Goal: Task Accomplishment & Management: Use online tool/utility

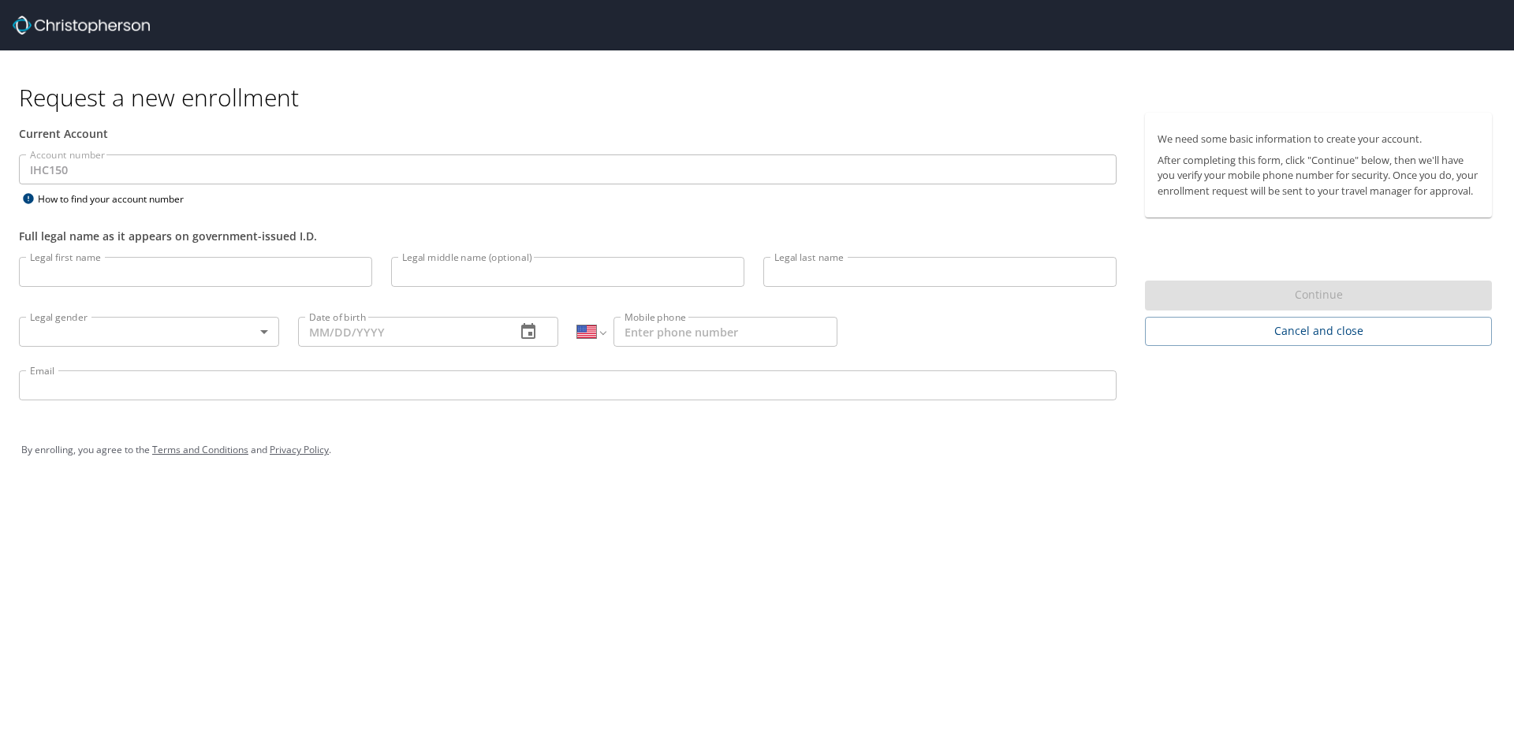
select select "US"
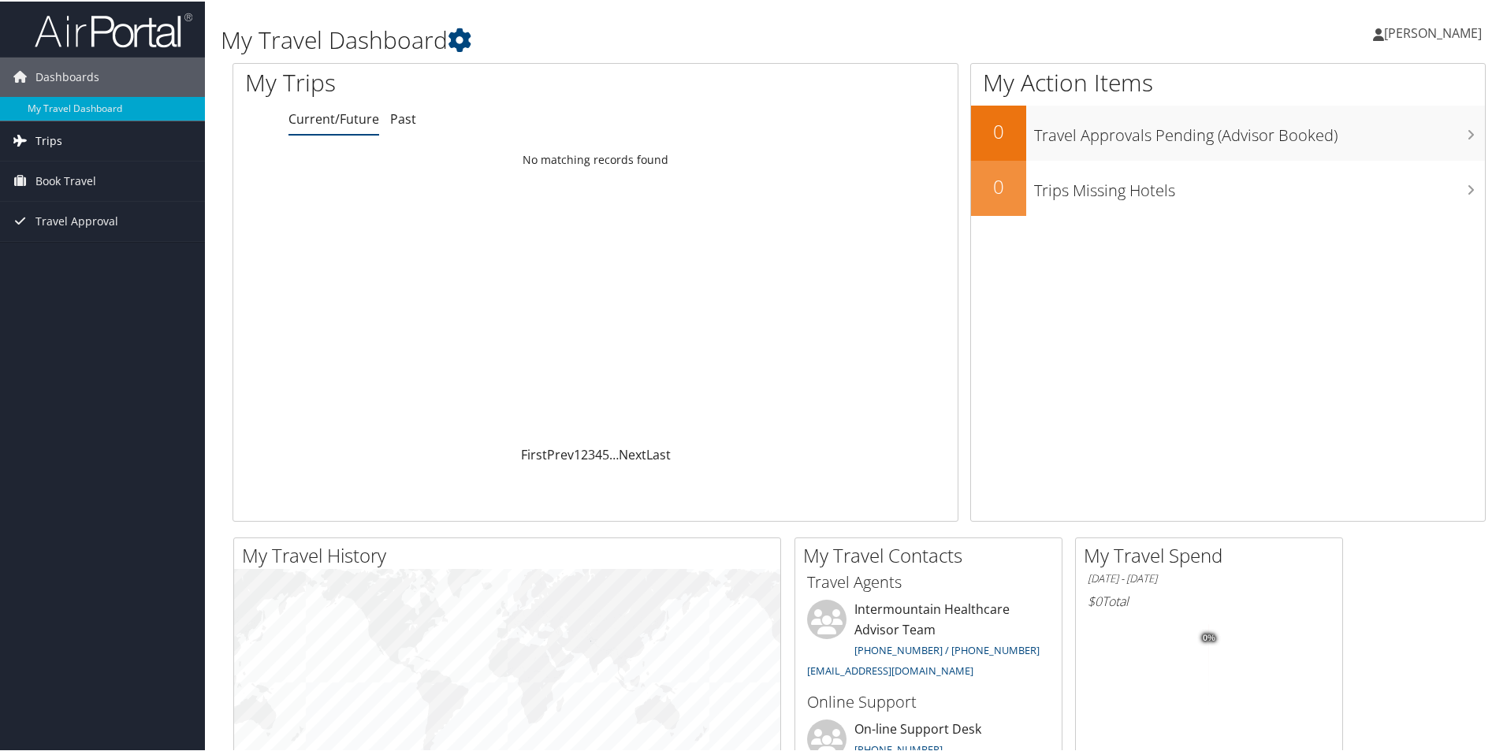
click at [65, 137] on link "Trips" at bounding box center [102, 139] width 205 height 39
click at [87, 248] on span "Book Travel" at bounding box center [65, 250] width 61 height 39
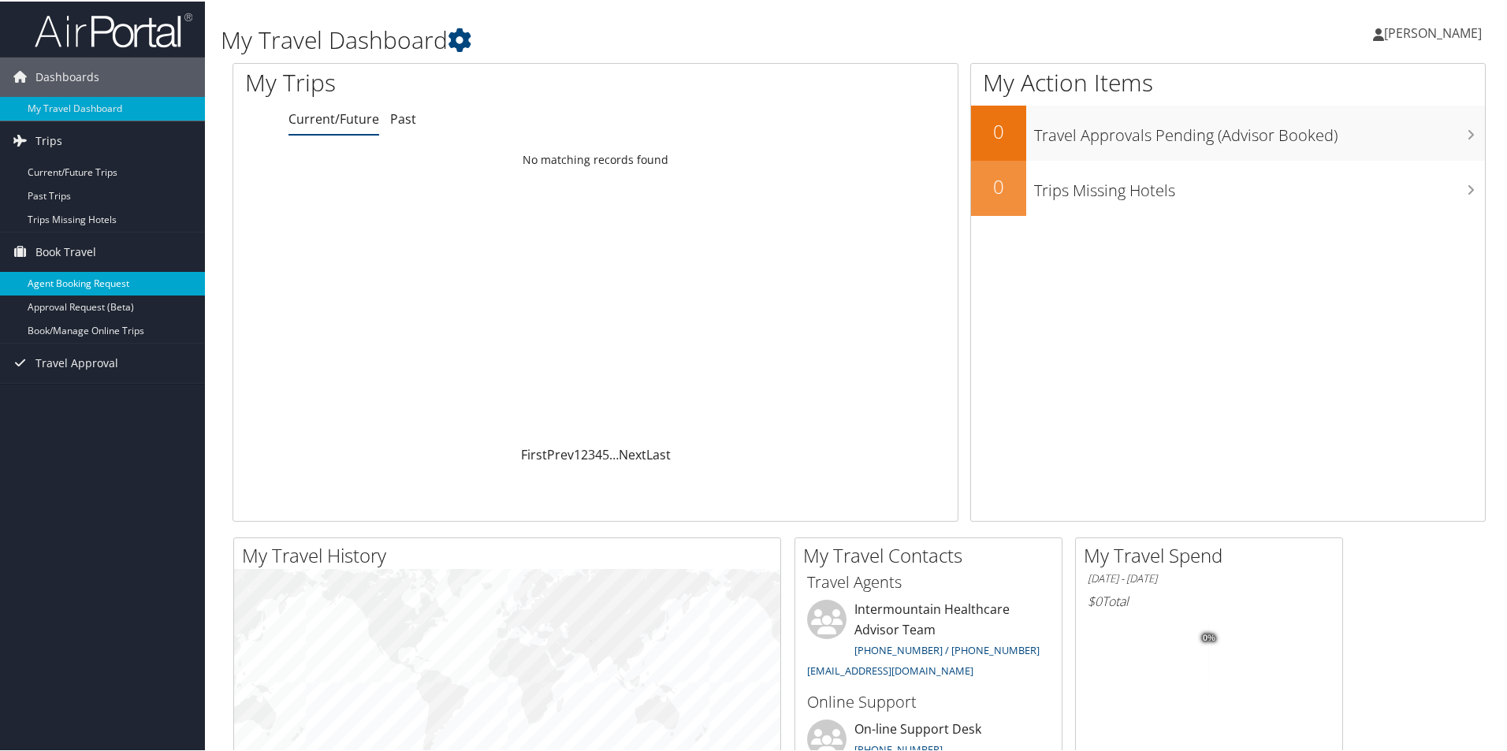
click at [58, 282] on link "Agent Booking Request" at bounding box center [102, 282] width 205 height 24
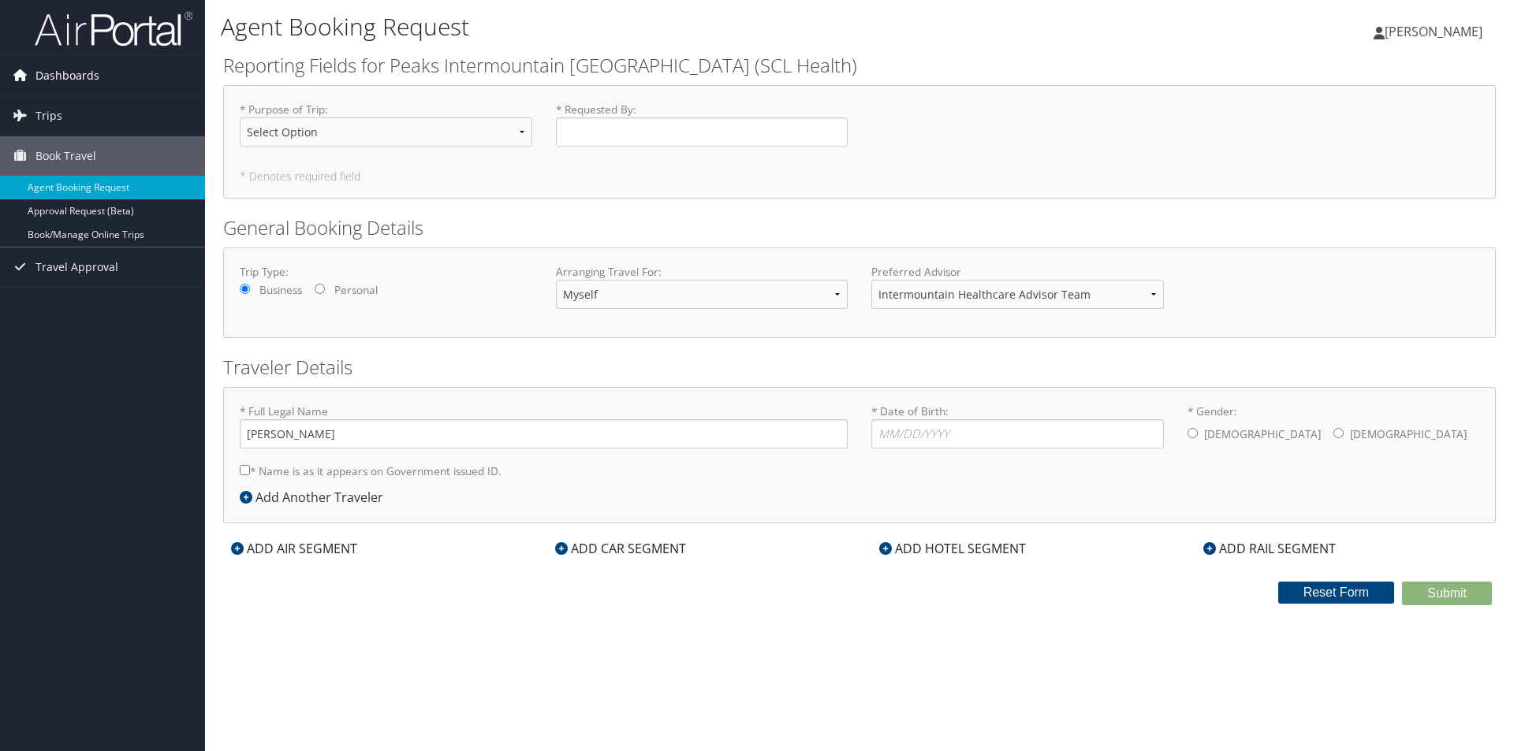
click at [64, 75] on span "Dashboards" at bounding box center [67, 75] width 64 height 39
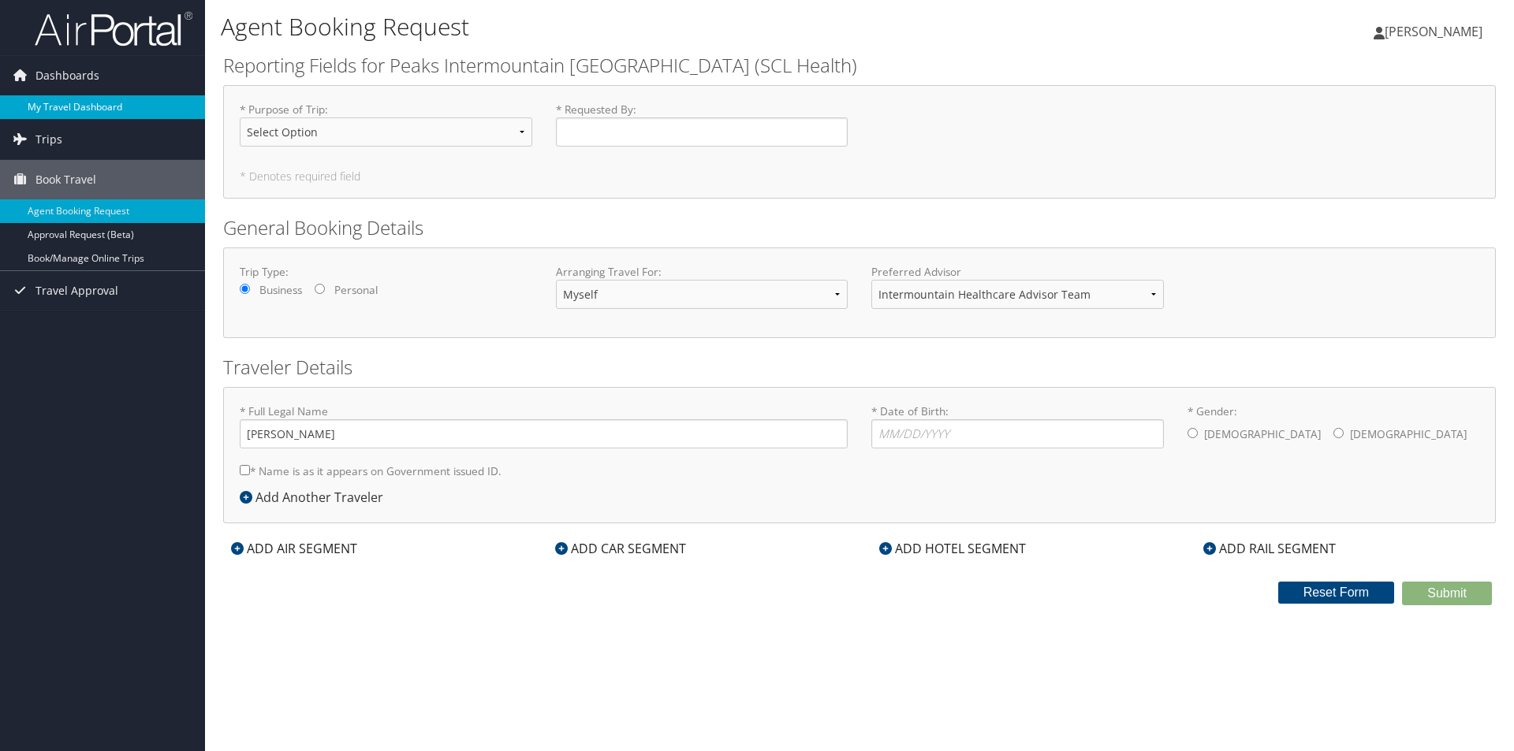
click at [68, 105] on link "My Travel Dashboard" at bounding box center [102, 107] width 205 height 24
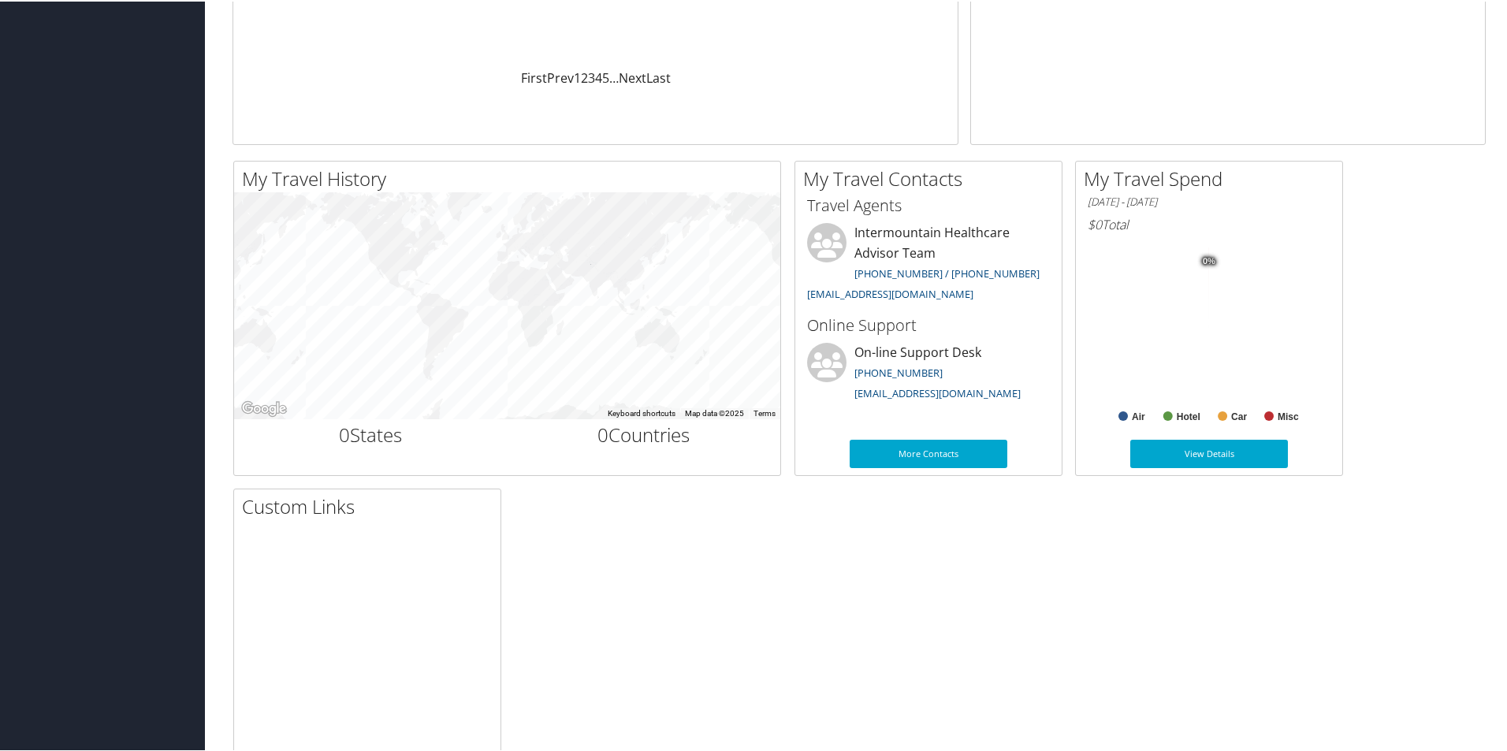
scroll to position [456, 0]
